Goal: Task Accomplishment & Management: Use online tool/utility

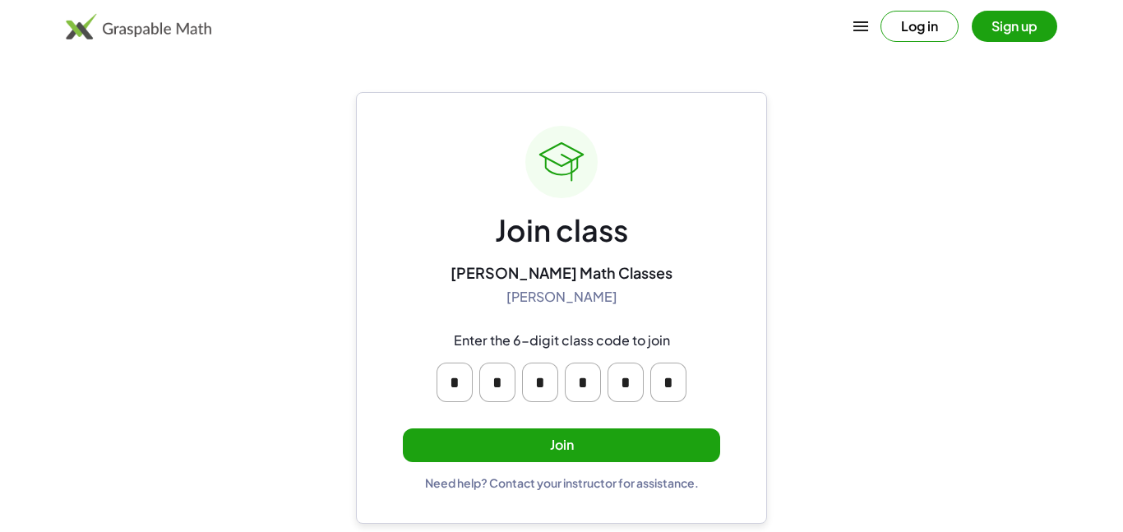
click at [628, 437] on button "Join" at bounding box center [561, 445] width 317 height 34
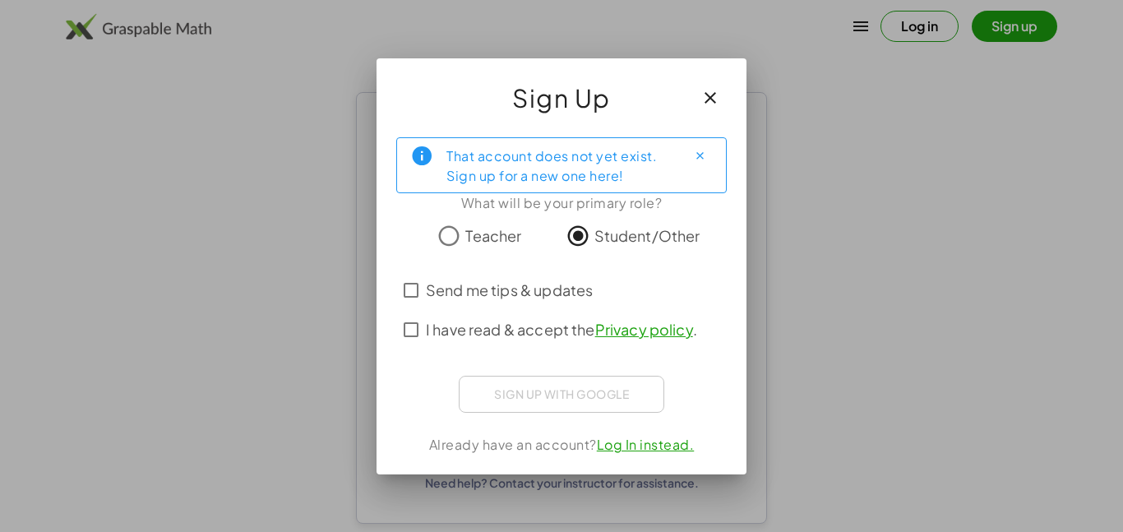
click at [456, 321] on span "I have read & accept the Privacy policy ." at bounding box center [561, 329] width 271 height 22
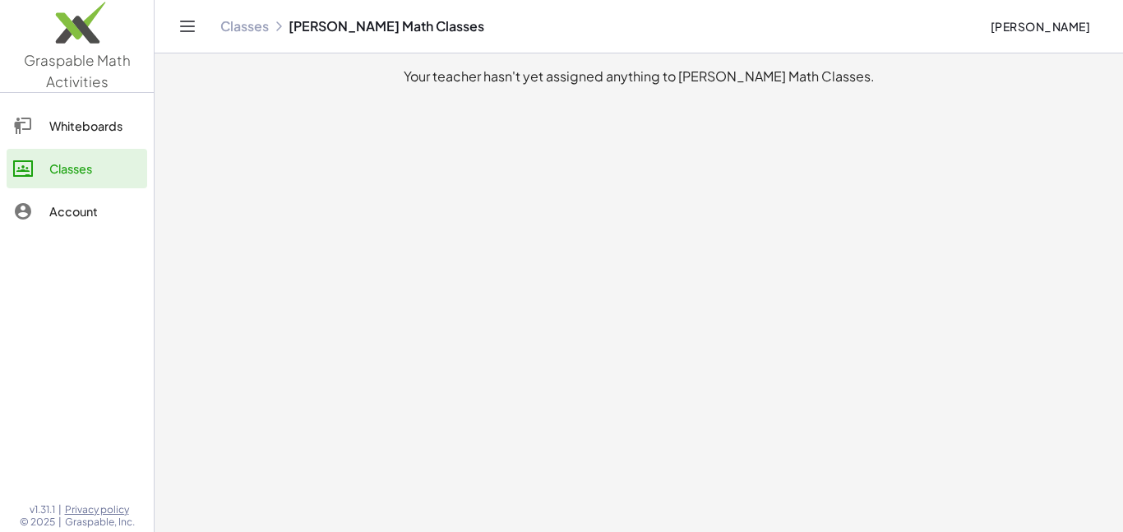
click at [109, 144] on link "Whiteboards" at bounding box center [77, 125] width 141 height 39
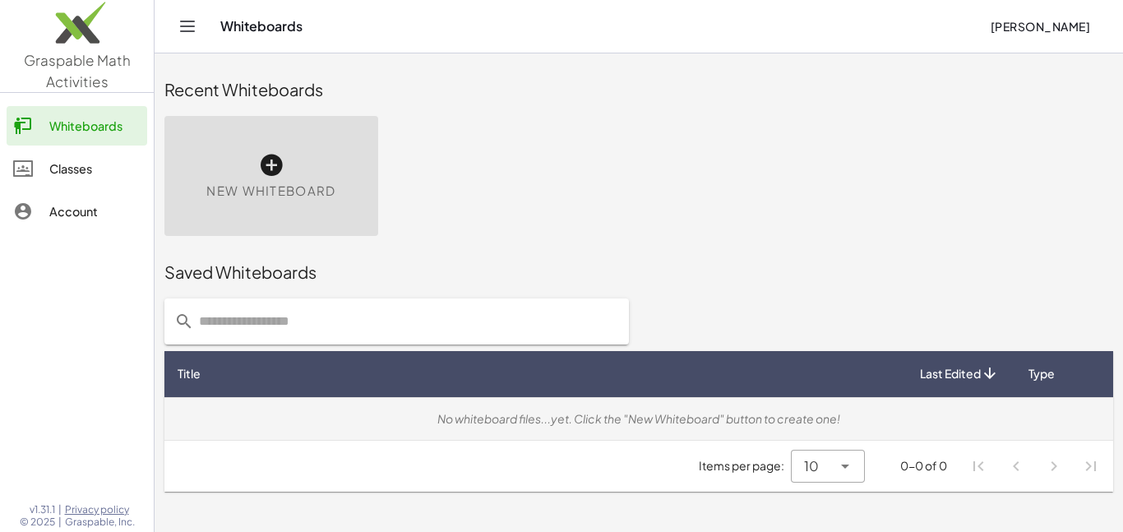
click at [586, 416] on div "No whiteboard files...yet. Click the "New Whiteboard" button to create one!" at bounding box center [639, 418] width 922 height 17
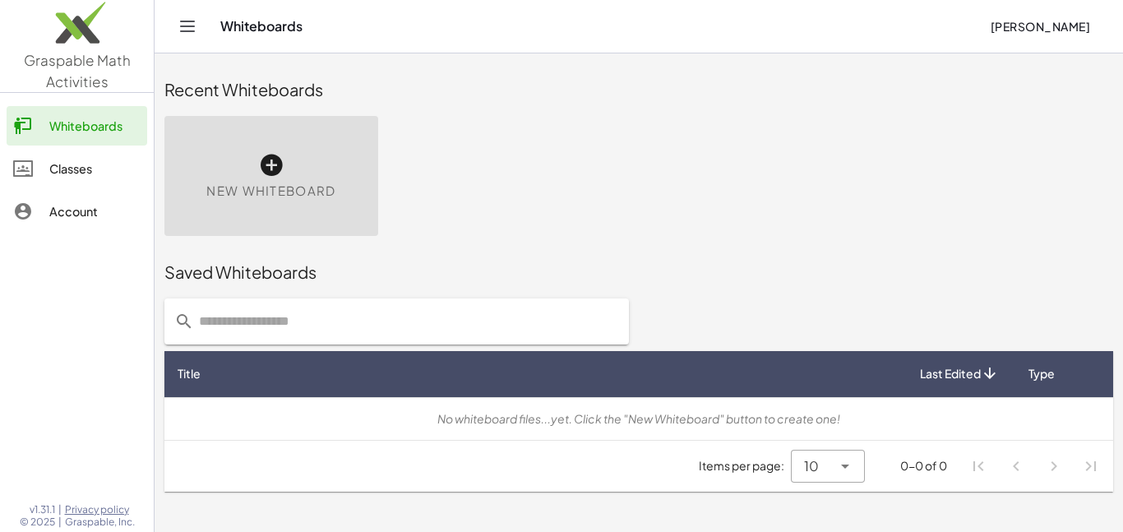
click at [302, 207] on div "New Whiteboard" at bounding box center [271, 176] width 214 height 120
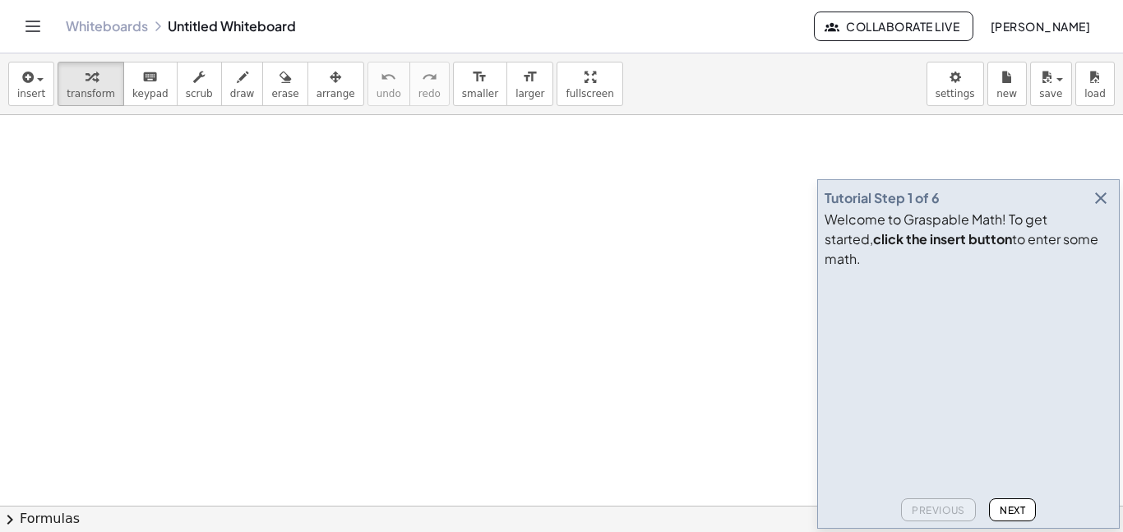
drag, startPoint x: 328, startPoint y: 210, endPoint x: 320, endPoint y: 237, distance: 28.3
click at [320, 237] on div at bounding box center [561, 505] width 1123 height 781
click at [239, 75] on button "draw" at bounding box center [242, 84] width 43 height 44
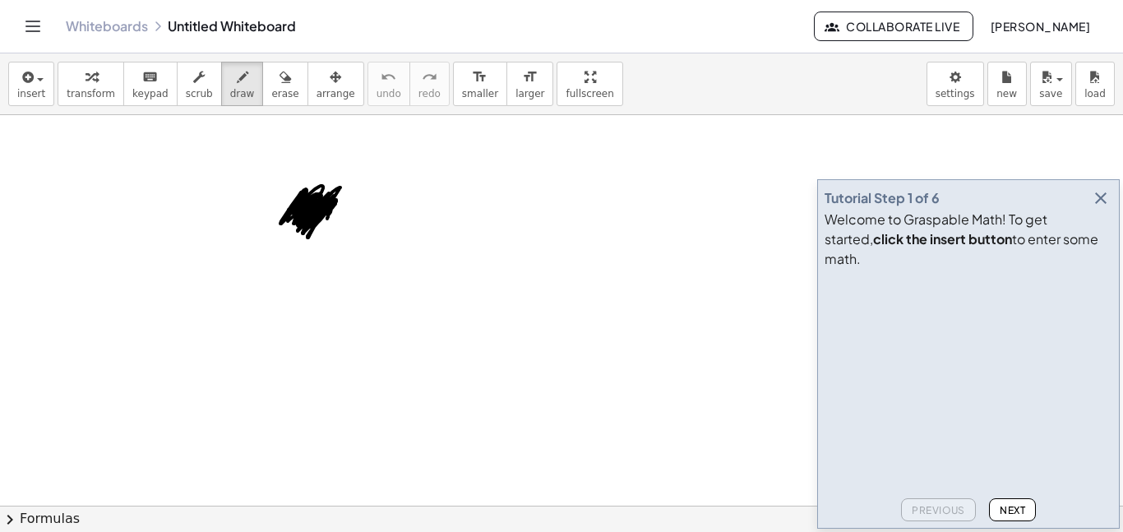
drag, startPoint x: 311, startPoint y: 209, endPoint x: 327, endPoint y: 219, distance: 19.2
click at [327, 219] on div at bounding box center [561, 505] width 1123 height 781
click at [193, 86] on icon "button" at bounding box center [199, 77] width 12 height 20
drag, startPoint x: 314, startPoint y: 214, endPoint x: 289, endPoint y: 215, distance: 25.5
click at [289, 215] on div at bounding box center [561, 505] width 1123 height 781
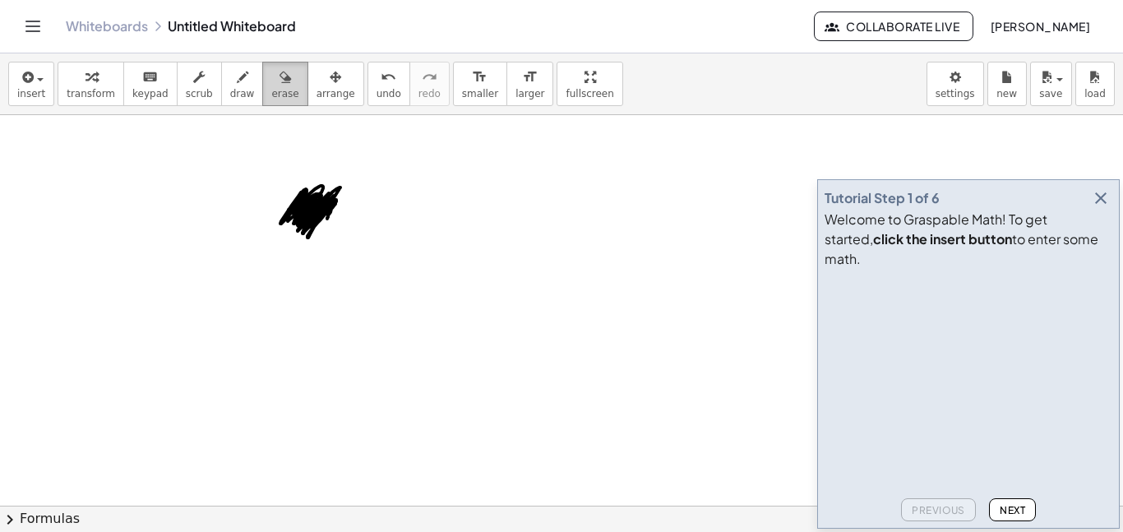
click at [271, 67] on div "button" at bounding box center [284, 77] width 27 height 20
drag, startPoint x: 296, startPoint y: 182, endPoint x: 320, endPoint y: 220, distance: 44.7
click at [320, 220] on div at bounding box center [561, 505] width 1123 height 781
click at [30, 16] on icon "Toggle navigation" at bounding box center [33, 26] width 20 height 20
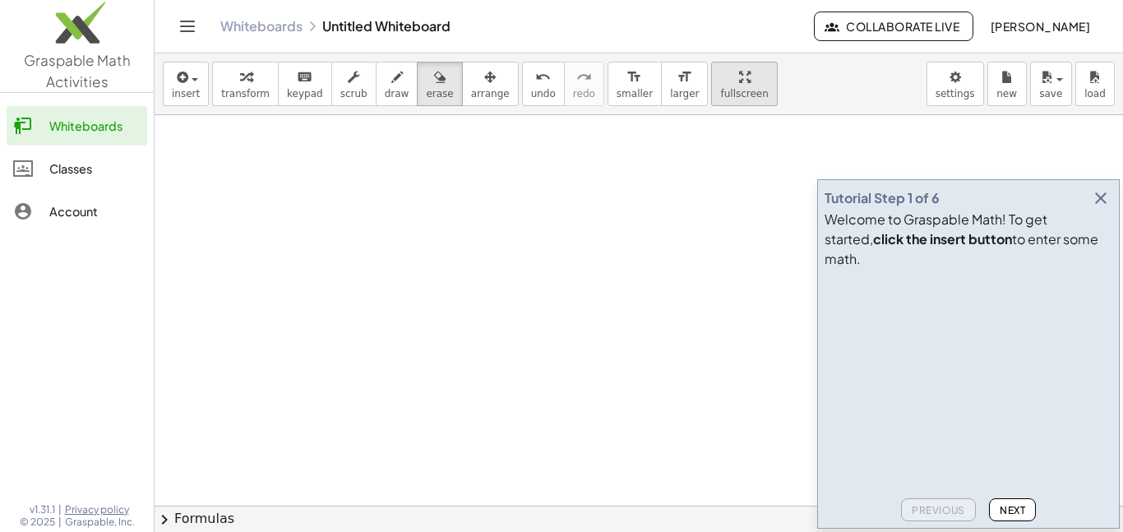
click at [93, 164] on div "Classes" at bounding box center [94, 169] width 91 height 20
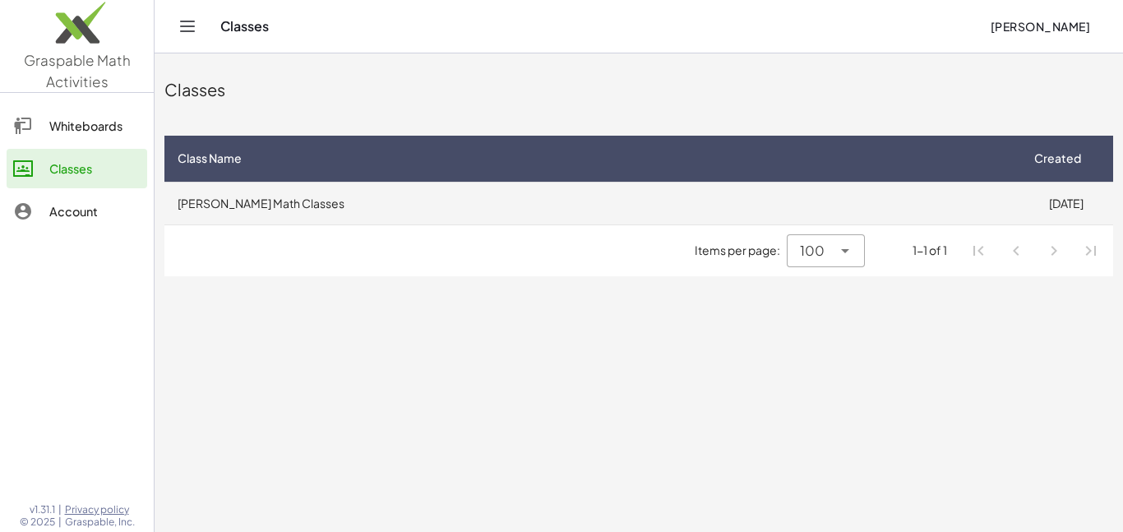
click at [562, 191] on td "[PERSON_NAME] Math Classes" at bounding box center [591, 203] width 854 height 43
